Goal: Information Seeking & Learning: Learn about a topic

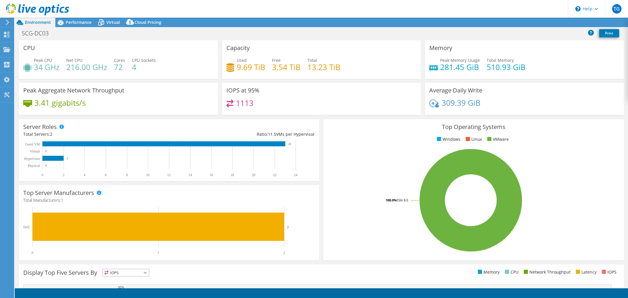
select select "USEast"
select select "USD"
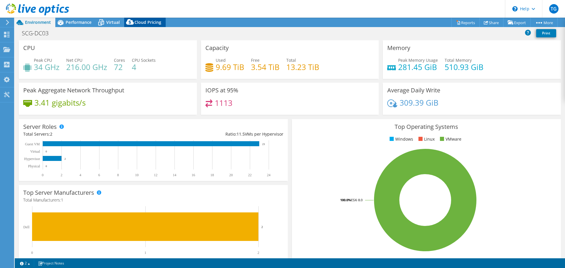
click at [154, 22] on span "Cloud Pricing" at bounding box center [148, 22] width 27 height 6
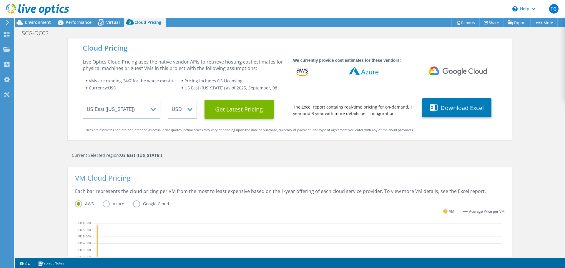
scroll to position [145, 0]
click at [153, 183] on div "VM Cloud Pricing" at bounding box center [290, 181] width 430 height 13
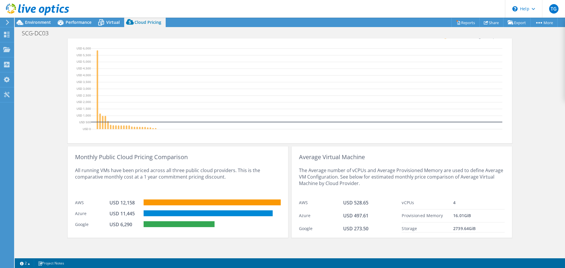
scroll to position [0, 0]
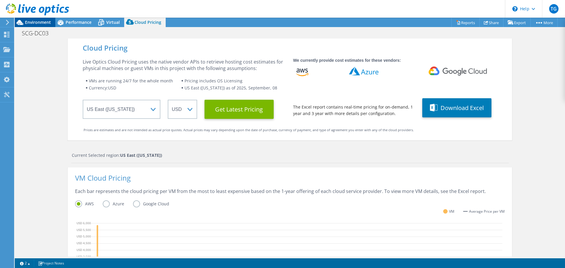
click at [43, 21] on span "Environment" at bounding box center [38, 22] width 26 height 6
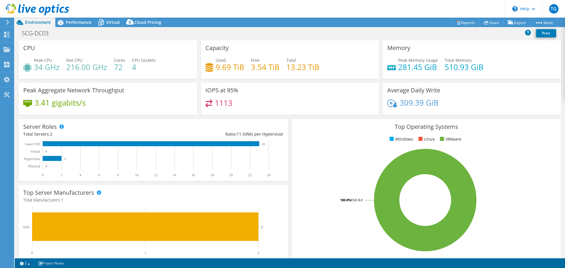
click at [369, 64] on div "Used 9.69 TiB Free 3.54 TiB Total 13.23 TiB" at bounding box center [290, 66] width 169 height 19
click at [64, 103] on h4 "3.41 gigabits/s" at bounding box center [59, 103] width 51 height 6
click at [83, 22] on span "Performance" at bounding box center [79, 22] width 26 height 6
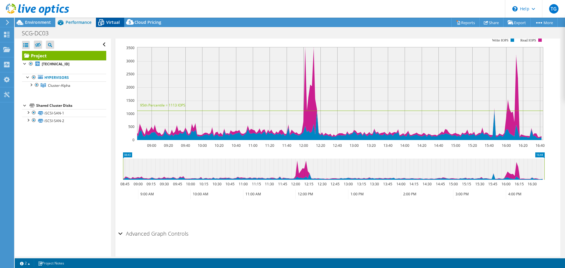
click at [109, 23] on span "Virtual" at bounding box center [113, 22] width 14 height 6
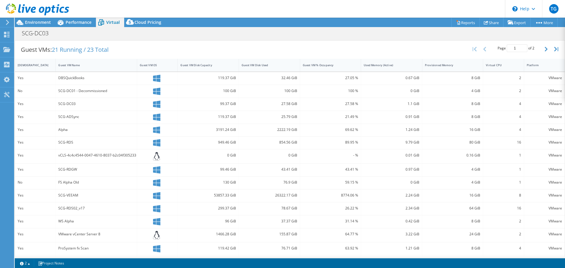
scroll to position [128, 0]
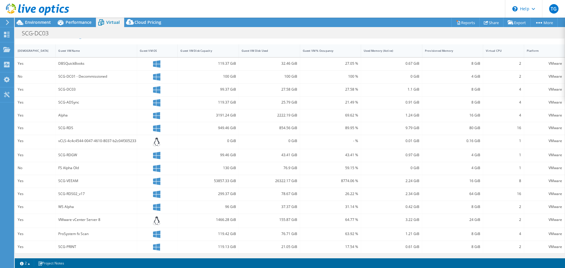
drag, startPoint x: 84, startPoint y: 237, endPoint x: 66, endPoint y: 227, distance: 20.8
click at [82, 234] on div "ProSystem fx Scan" at bounding box center [96, 234] width 76 height 6
drag, startPoint x: 62, startPoint y: 128, endPoint x: 75, endPoint y: 128, distance: 13.0
click at [75, 128] on div "SCG-RDS" at bounding box center [96, 128] width 76 height 6
click at [73, 107] on div "SCG-ADSync" at bounding box center [97, 103] width 82 height 13
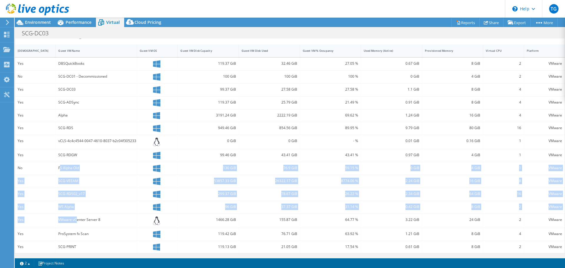
drag, startPoint x: 72, startPoint y: 177, endPoint x: 76, endPoint y: 219, distance: 42.0
click at [76, 217] on div "Yes DBSQuickBooks 119.37 GiB 32.46 GiB 27.05 % 0.67 GiB 8 GiB 2 VMware No SCG-D…" at bounding box center [290, 156] width 550 height 196
click at [76, 219] on div "VMware vCenter Server 8" at bounding box center [96, 220] width 76 height 6
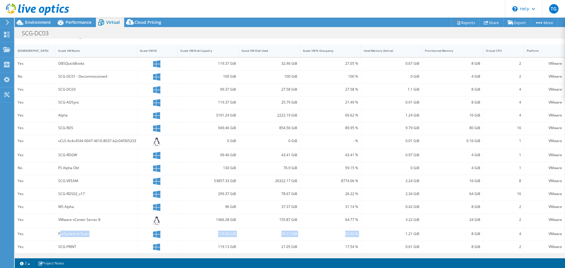
drag, startPoint x: 61, startPoint y: 232, endPoint x: 377, endPoint y: 237, distance: 316.3
click at [376, 238] on div "Yes ProSystem fx Scan 119.42 GiB 76.71 GiB 63.92 % 1.21 GiB 8 GiB 4 VMware" at bounding box center [290, 234] width 550 height 13
click at [66, 232] on div "ProSystem fx Scan" at bounding box center [96, 234] width 76 height 6
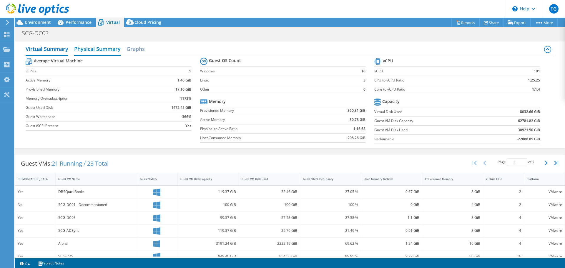
click at [95, 52] on h2 "Physical Summary" at bounding box center [97, 49] width 47 height 13
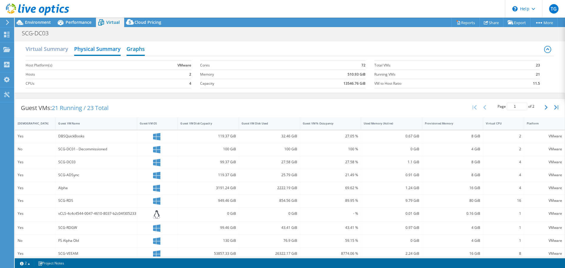
click at [145, 47] on h2 "Graphs" at bounding box center [136, 49] width 18 height 13
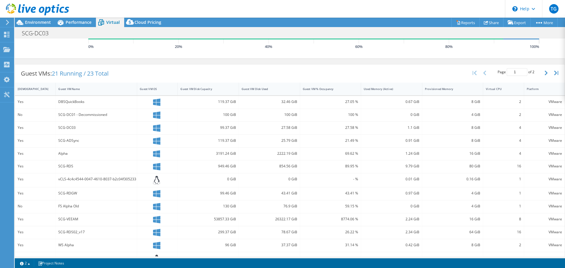
scroll to position [174, 0]
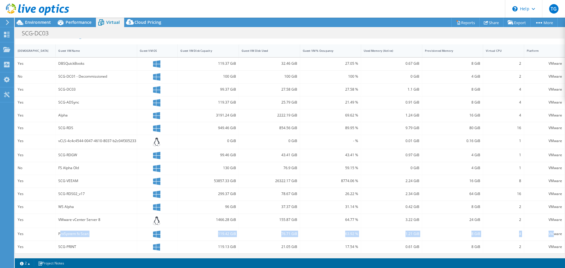
drag, startPoint x: 63, startPoint y: 233, endPoint x: 550, endPoint y: 231, distance: 487.0
click at [550, 231] on div "Yes ProSystem fx Scan 119.42 GiB 76.71 GiB 63.92 % 1.21 GiB 8 GiB 4 VMware" at bounding box center [290, 234] width 550 height 13
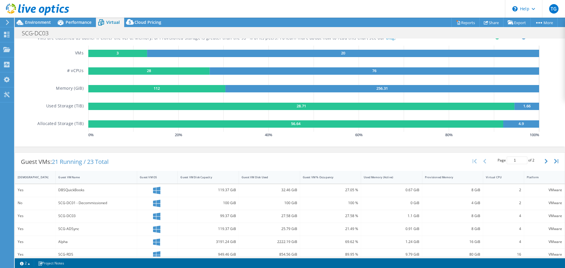
scroll to position [0, 0]
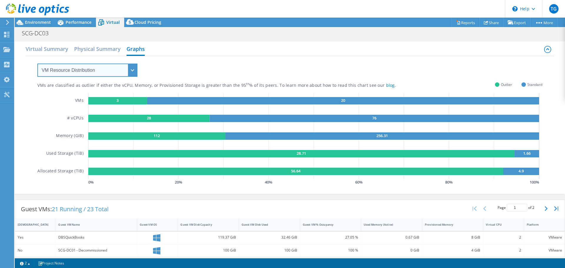
click at [89, 72] on select "VM Resource Distribution Provisioning Contrast Over Provisioning" at bounding box center [87, 70] width 100 height 13
click at [86, 23] on span "Performance" at bounding box center [79, 22] width 26 height 6
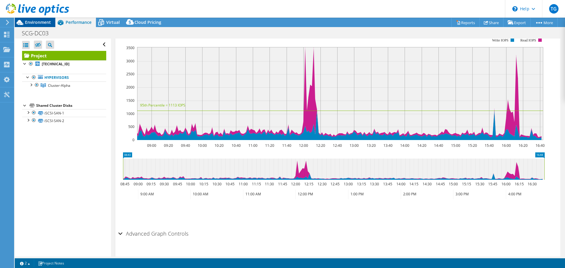
click at [35, 22] on span "Environment" at bounding box center [38, 22] width 26 height 6
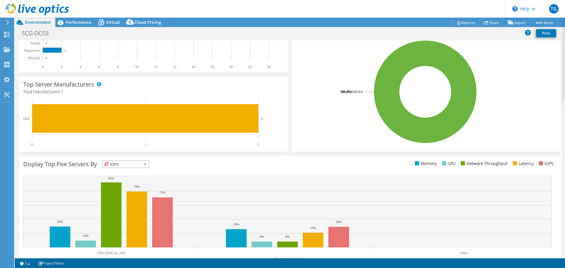
scroll to position [125, 0]
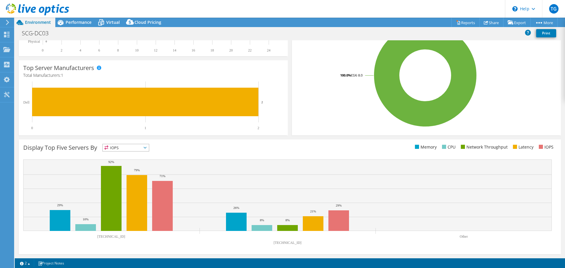
click at [139, 147] on span "IOPS" at bounding box center [126, 147] width 46 height 7
click at [129, 179] on li "Network Throughput" at bounding box center [126, 180] width 46 height 8
click at [96, 239] on rect at bounding box center [287, 204] width 529 height 88
click at [140, 214] on rect at bounding box center [137, 203] width 21 height 56
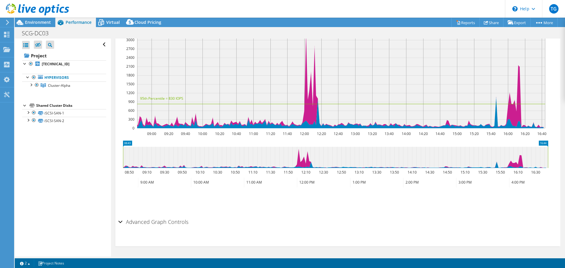
scroll to position [395, 0]
click at [32, 84] on div at bounding box center [31, 85] width 6 height 6
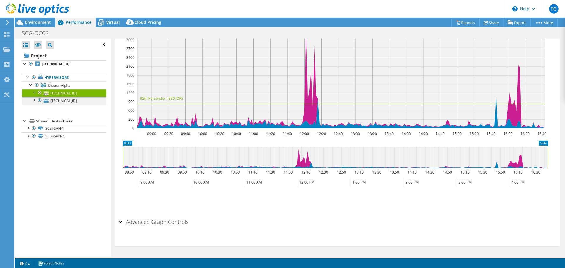
click at [34, 101] on div at bounding box center [34, 100] width 6 height 6
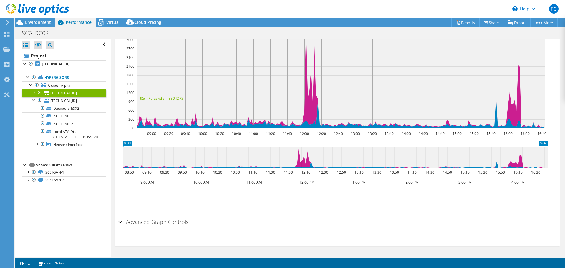
click at [35, 93] on div at bounding box center [34, 92] width 6 height 6
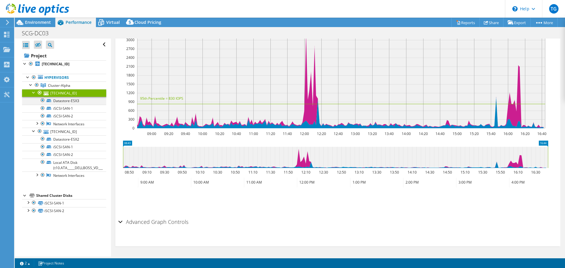
drag, startPoint x: 42, startPoint y: 100, endPoint x: 42, endPoint y: 105, distance: 5.9
click at [42, 100] on div at bounding box center [43, 100] width 6 height 7
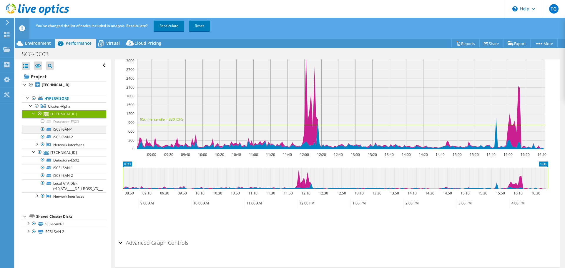
click at [42, 106] on li "Cluster-Alpha [TECHNICAL_ID] Datastore-ESX3 [GEOGRAPHIC_DATA]-1" at bounding box center [64, 151] width 84 height 98
click at [42, 122] on div at bounding box center [43, 121] width 6 height 7
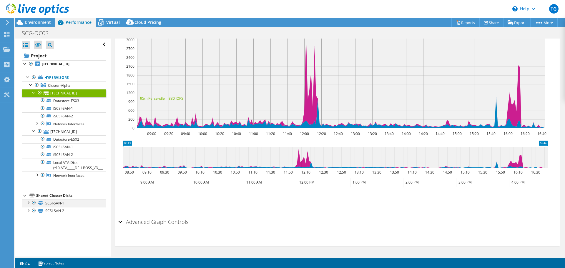
click at [29, 200] on div at bounding box center [28, 202] width 6 height 6
click at [27, 220] on link "iSCSI-SAN-1 | [TECHNICAL_ID]" at bounding box center [64, 219] width 84 height 8
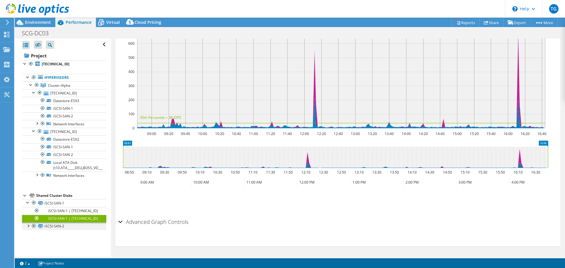
scroll to position [139, 0]
click at [39, 23] on span "Environment" at bounding box center [38, 22] width 26 height 6
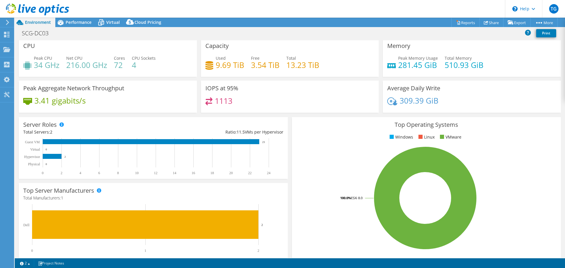
scroll to position [0, 0]
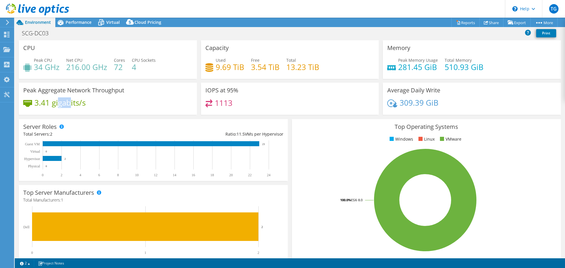
drag, startPoint x: 60, startPoint y: 100, endPoint x: 81, endPoint y: 100, distance: 20.9
click at [79, 100] on h4 "3.41 gigabits/s" at bounding box center [59, 103] width 51 height 6
click at [91, 101] on div "3.41 gigabits/s" at bounding box center [107, 106] width 169 height 12
click at [75, 25] on span "Performance" at bounding box center [79, 22] width 26 height 6
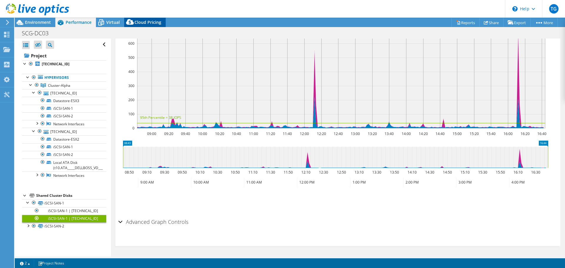
click at [150, 21] on span "Cloud Pricing" at bounding box center [148, 22] width 27 height 6
